Goal: Task Accomplishment & Management: Use online tool/utility

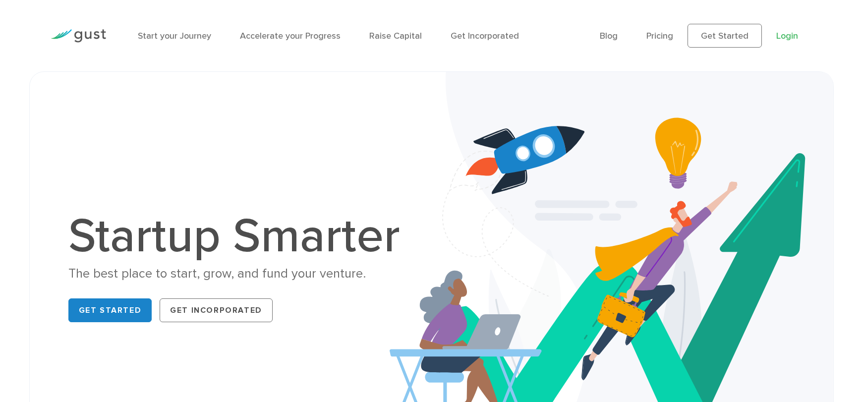
click at [790, 35] on link "Login" at bounding box center [787, 36] width 22 height 10
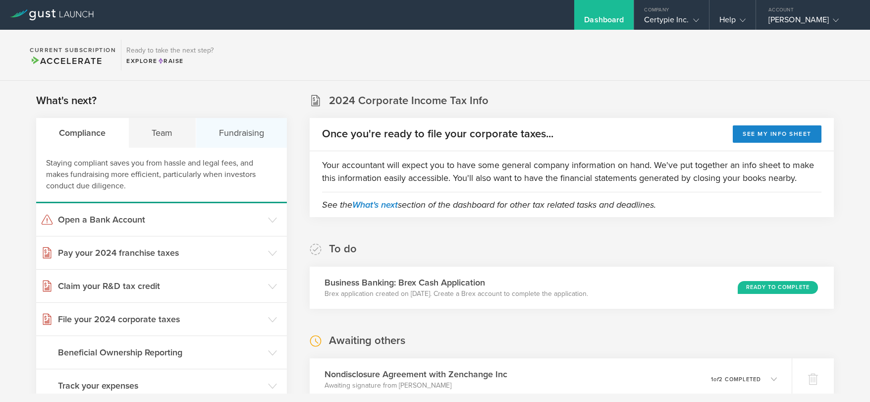
click at [253, 134] on div "Fundraising" at bounding box center [241, 133] width 91 height 30
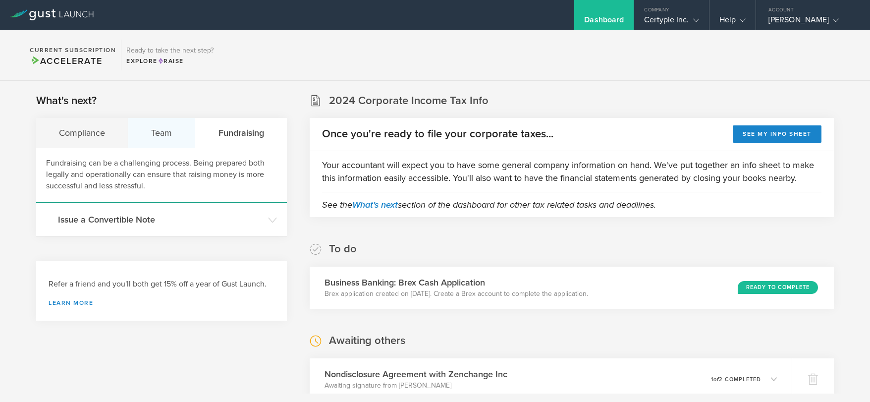
click at [156, 129] on div "Team" at bounding box center [161, 133] width 67 height 30
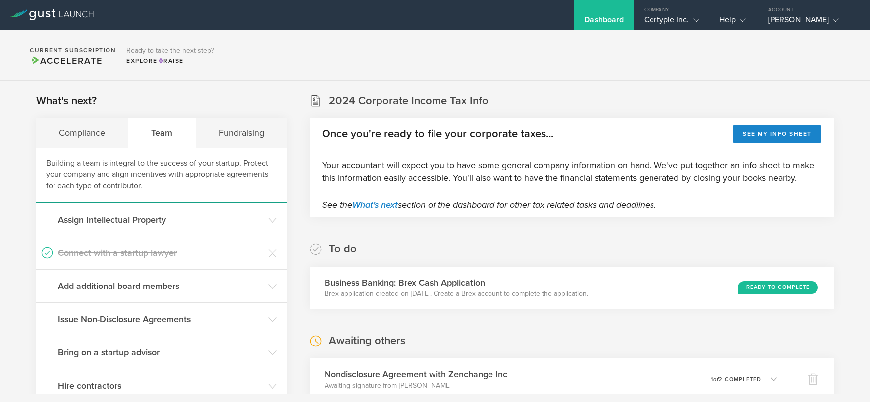
scroll to position [130, 0]
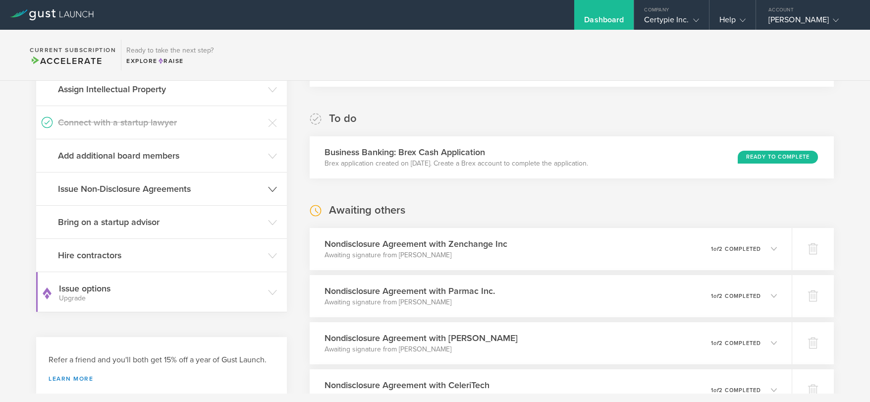
click at [175, 190] on h3 "Issue Non-Disclosure Agreements" at bounding box center [160, 188] width 205 height 13
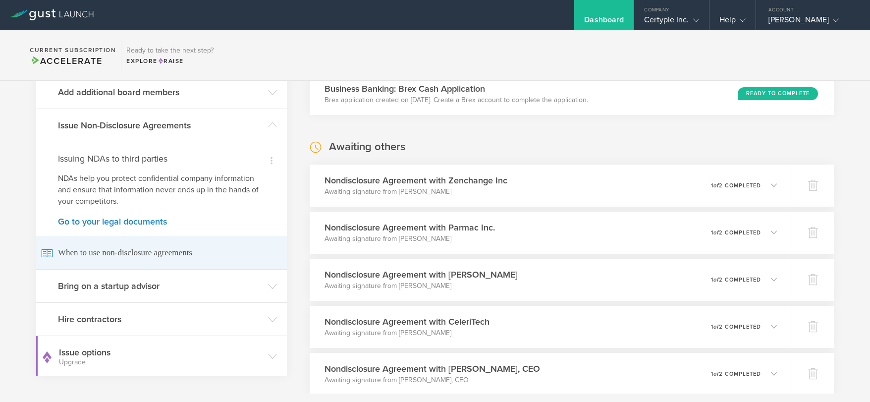
scroll to position [194, 0]
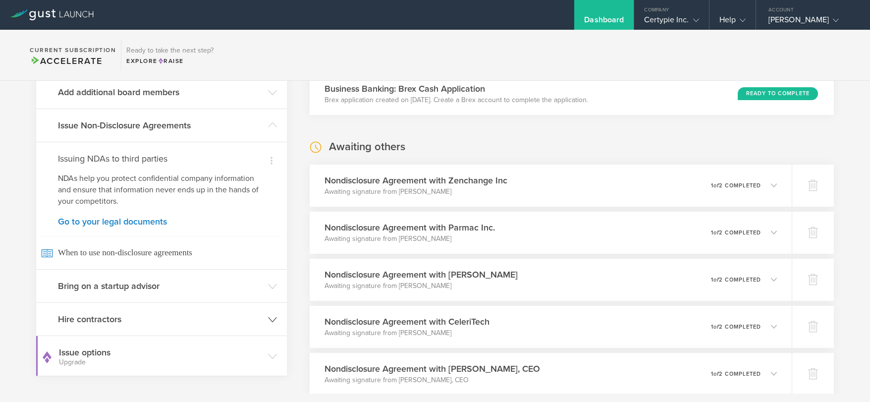
click at [166, 321] on h3 "Hire contractors" at bounding box center [160, 319] width 205 height 13
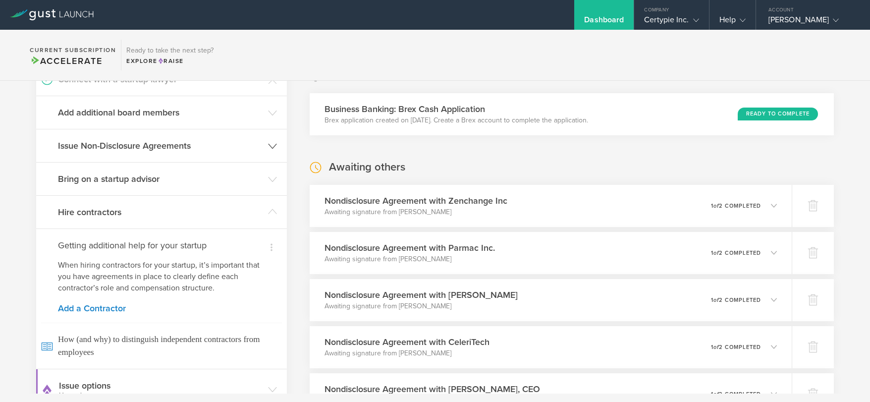
scroll to position [134, 0]
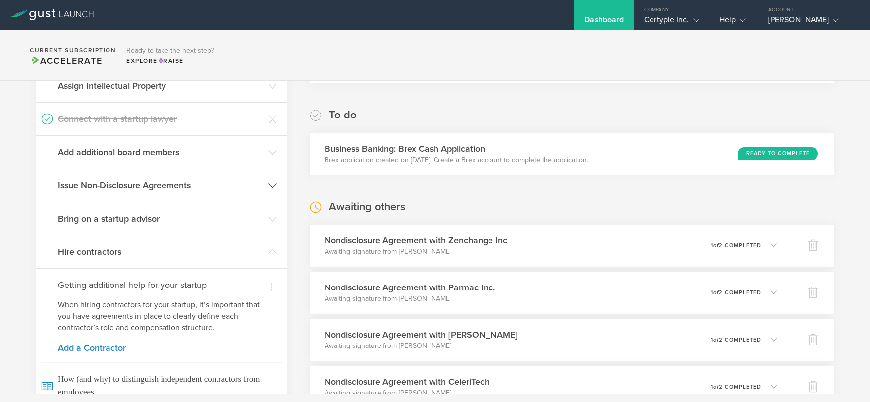
click at [272, 186] on icon at bounding box center [272, 185] width 9 height 9
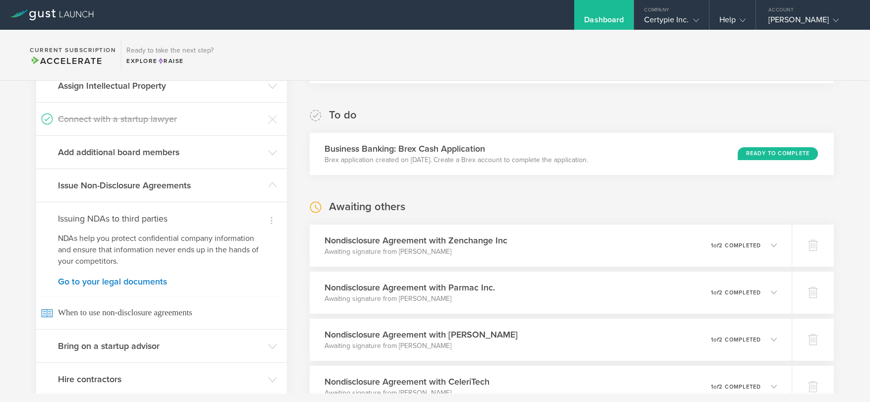
click at [158, 220] on h4 "Issuing NDAs to third parties" at bounding box center [161, 218] width 207 height 13
click at [160, 281] on link "Go to your legal documents" at bounding box center [161, 281] width 207 height 9
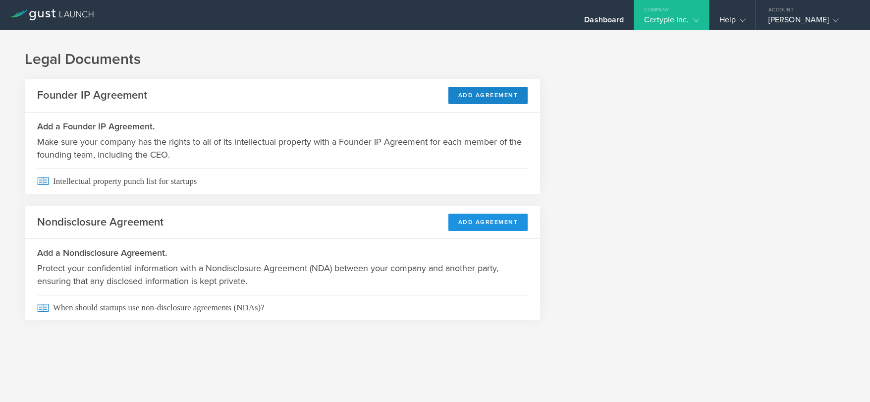
click at [487, 223] on button "Add Agreement" at bounding box center [488, 222] width 80 height 17
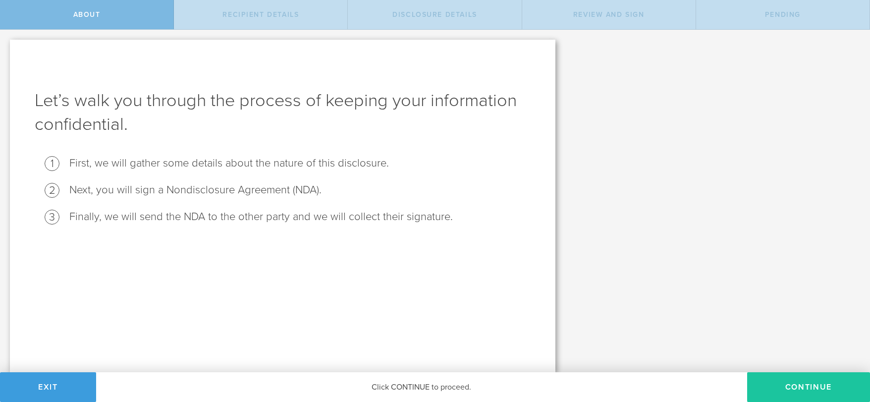
click at [815, 388] on button "Continue" at bounding box center [808, 387] width 123 height 30
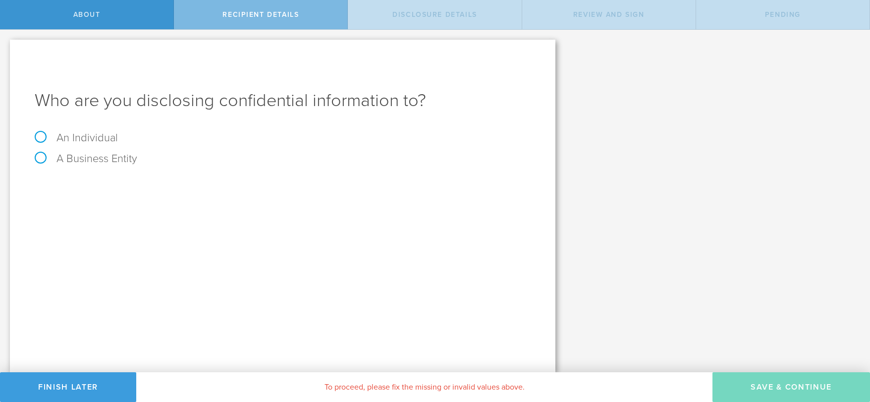
click at [39, 137] on label "An Individual" at bounding box center [76, 137] width 83 height 13
click at [6, 46] on input "An Individual" at bounding box center [3, 38] width 6 height 16
radio input "true"
click at [166, 187] on input "text" at bounding box center [320, 186] width 422 height 15
click at [203, 186] on input "Vanesa" at bounding box center [320, 186] width 422 height 15
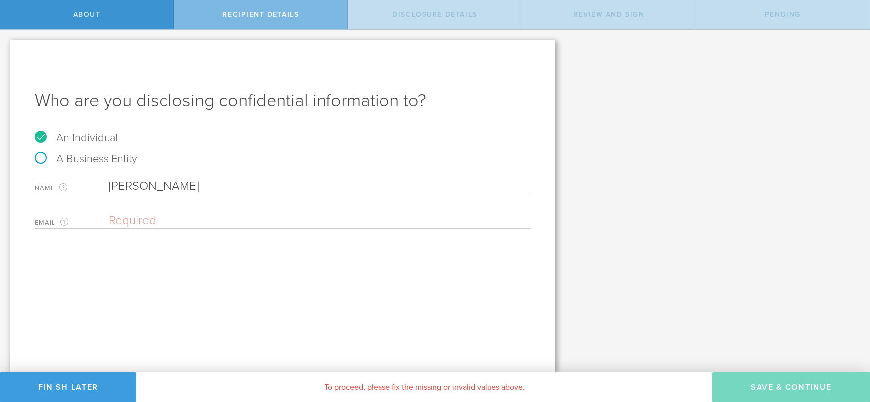
type input "[PERSON_NAME]"
click at [166, 222] on input "email" at bounding box center [317, 220] width 417 height 15
paste input "mailto:[EMAIL_ADDRESS][DOMAIN_NAME]"
drag, startPoint x: 149, startPoint y: 220, endPoint x: 99, endPoint y: 221, distance: 50.1
click at [99, 221] on div "Email The email address of the person that you are disclosing confidential info…" at bounding box center [283, 218] width 496 height 20
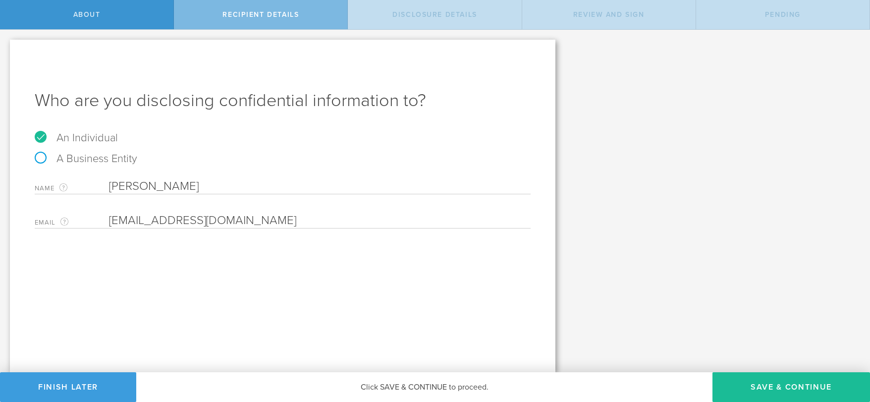
type input "[EMAIL_ADDRESS][DOMAIN_NAME]"
click at [341, 296] on div "Who are you disclosing confidential information to? An Individual A Business En…" at bounding box center [283, 206] width 546 height 333
click at [799, 387] on button "Save & Continue" at bounding box center [792, 387] width 158 height 30
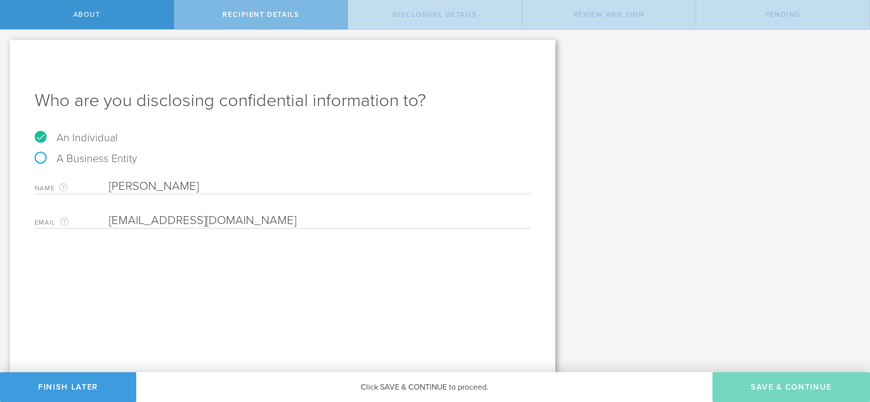
select select "string:5 years"
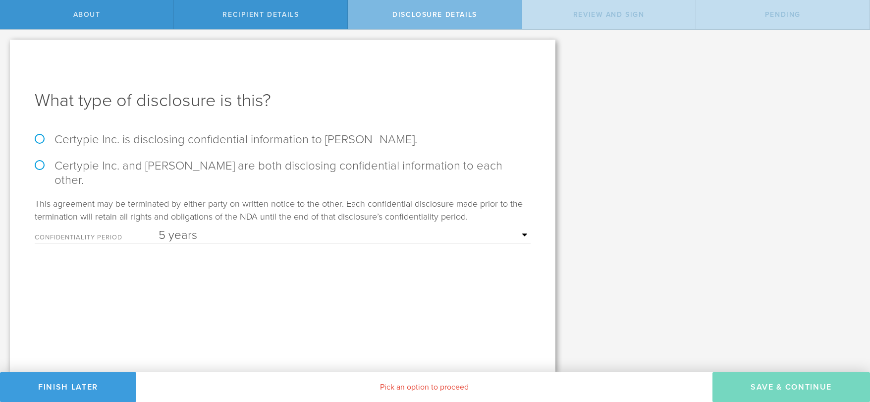
click at [41, 138] on label "Certypie Inc. is disclosing confidential information to [PERSON_NAME]." at bounding box center [283, 139] width 496 height 14
click at [6, 51] on input "Certypie Inc. is disclosing confidential information to [PERSON_NAME]." at bounding box center [3, 40] width 6 height 21
radio input "true"
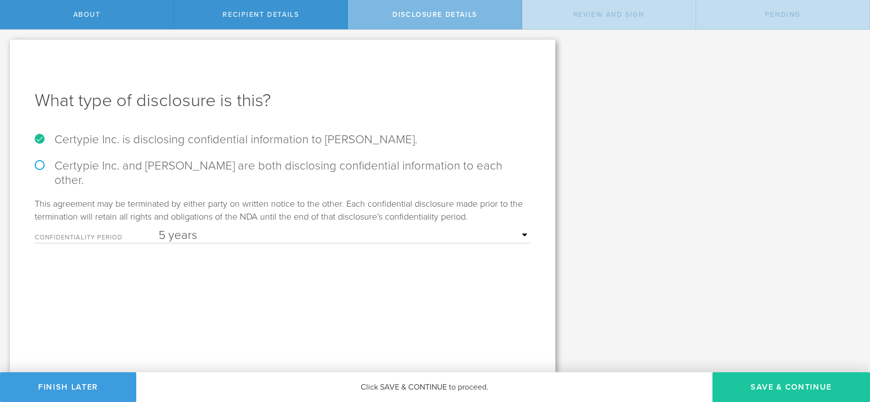
click at [787, 387] on button "Save & Continue" at bounding box center [792, 387] width 158 height 30
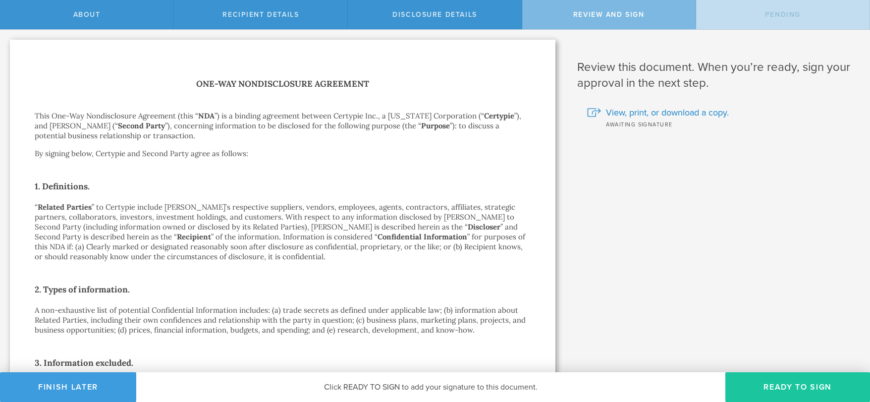
click at [813, 388] on button "Ready to Sign" at bounding box center [797, 387] width 145 height 30
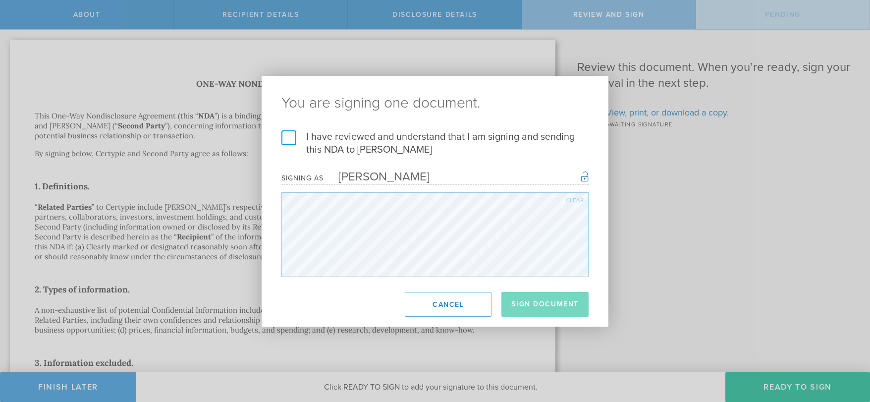
click at [289, 140] on label "I have reviewed and understand that I am signing and sending this NDA to [PERSO…" at bounding box center [434, 143] width 307 height 26
click at [0, 0] on input "I have reviewed and understand that I am signing and sending this NDA to [PERSO…" at bounding box center [0, 0] width 0 height 0
click at [557, 305] on button "Sign Document" at bounding box center [544, 304] width 87 height 25
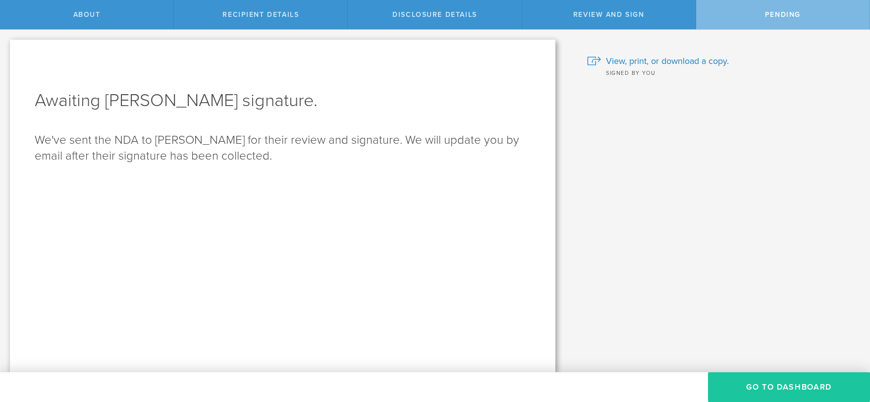
click at [800, 389] on button "Go to dashboard" at bounding box center [789, 387] width 162 height 30
